Goal: Task Accomplishment & Management: Use online tool/utility

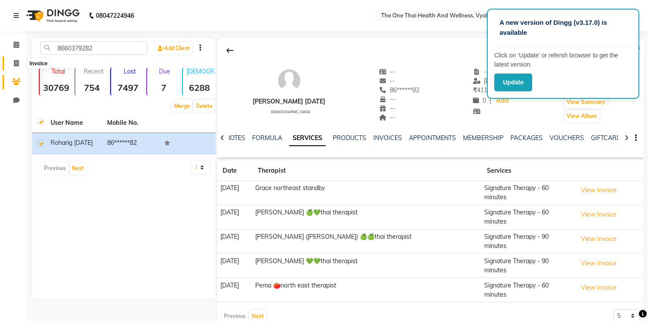
click at [15, 62] on icon at bounding box center [16, 63] width 5 height 7
select select "service"
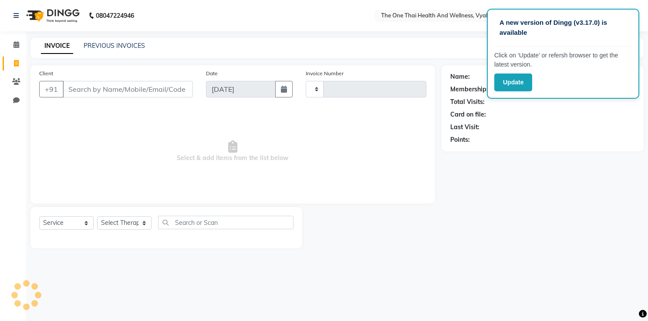
type input "2186"
select select "5972"
click at [14, 81] on icon at bounding box center [16, 81] width 8 height 7
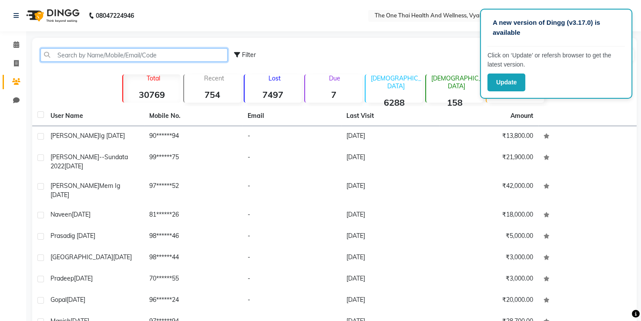
click at [80, 52] on input "text" at bounding box center [133, 54] width 187 height 13
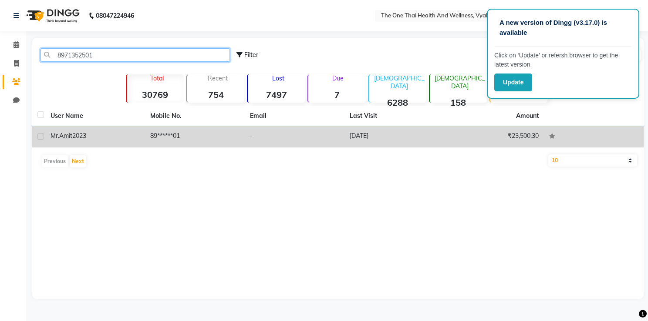
type input "8971352501"
click at [38, 137] on label at bounding box center [40, 136] width 7 height 7
click at [38, 137] on input "checkbox" at bounding box center [40, 137] width 6 height 6
checkbox input "true"
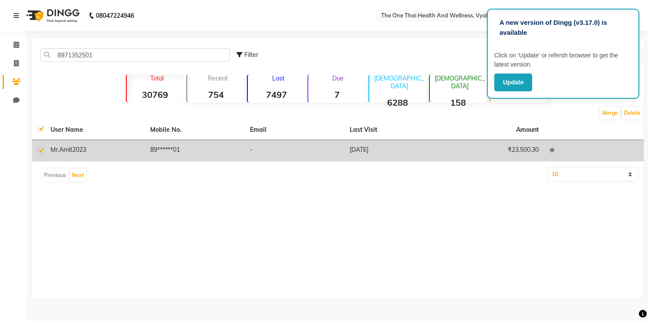
click at [78, 147] on span "2023" at bounding box center [79, 150] width 14 height 8
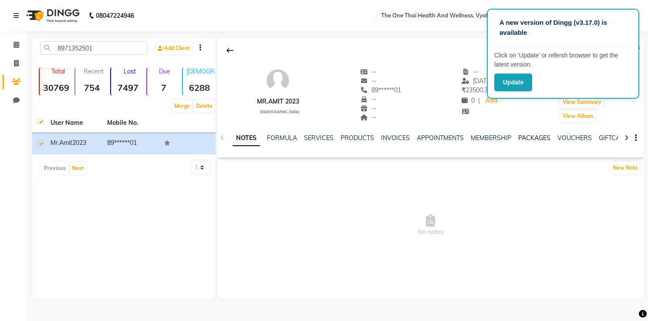
click at [521, 135] on link "PACKAGES" at bounding box center [534, 138] width 32 height 8
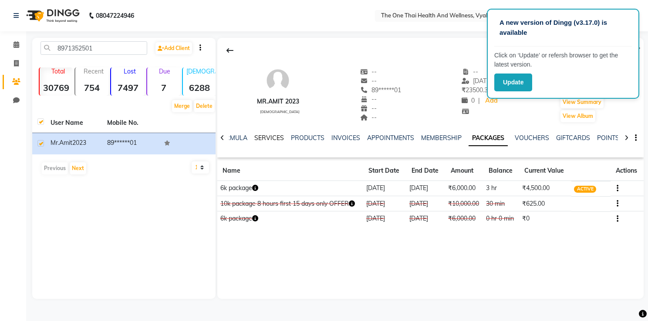
drag, startPoint x: 92, startPoint y: 266, endPoint x: 260, endPoint y: 140, distance: 209.7
drag, startPoint x: 260, startPoint y: 140, endPoint x: 13, endPoint y: 64, distance: 258.0
click at [13, 64] on span at bounding box center [16, 64] width 15 height 10
select select "5972"
select select "service"
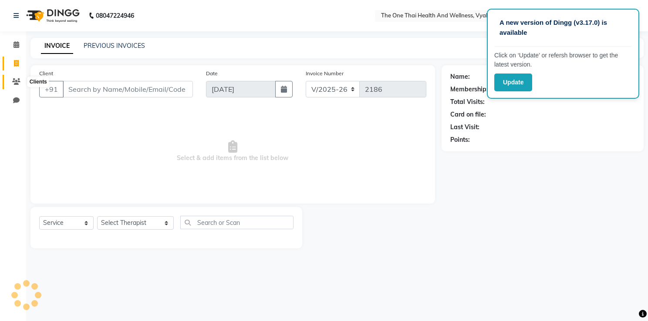
click at [13, 80] on icon at bounding box center [16, 81] width 8 height 7
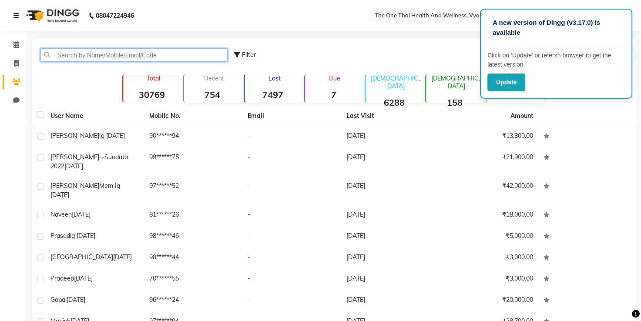
click at [62, 55] on input "text" at bounding box center [133, 54] width 187 height 13
